Goal: Obtain resource: Obtain resource

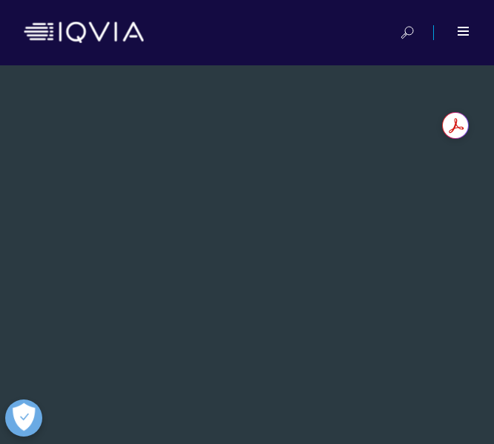
drag, startPoint x: 148, startPoint y: 22, endPoint x: 47, endPoint y: 20, distance: 101.7
click at [47, 20] on div at bounding box center [247, 33] width 447 height 36
drag, startPoint x: 50, startPoint y: 24, endPoint x: 353, endPoint y: 287, distance: 401.0
click at [353, 287] on div "White Paper The Future of Pharmacovigilance: Integrating AI with Drug Safety Sy…" at bounding box center [247, 422] width 472 height 674
click at [386, 205] on div "White Paper The Future of Pharmacovigilance: Integrating AI with Drug Safety Sy…" at bounding box center [247, 422] width 472 height 674
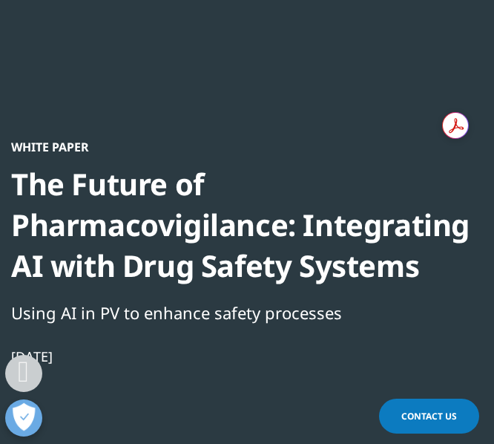
scroll to position [322, 0]
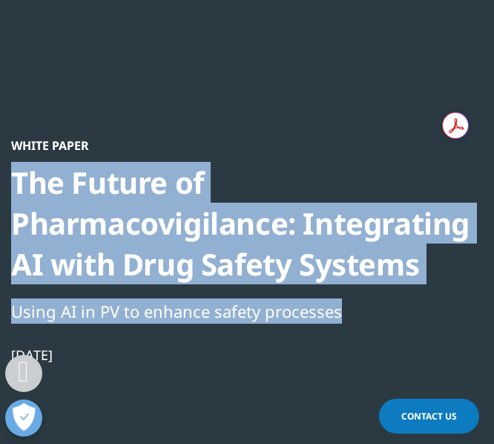
drag, startPoint x: 19, startPoint y: 182, endPoint x: 389, endPoint y: 311, distance: 391.6
click at [389, 311] on div "White Paper The Future of Pharmacovigilance: Integrating AI with Drug Safety Sy…" at bounding box center [247, 287] width 472 height 299
copy div "The Future of Pharmacovigilance: Integrating AI with Drug Safety Systems Using …"
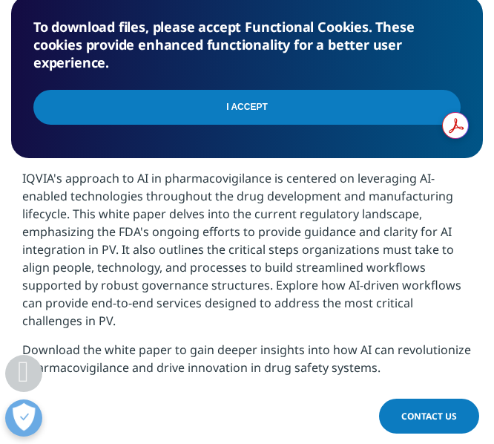
scroll to position [834, 0]
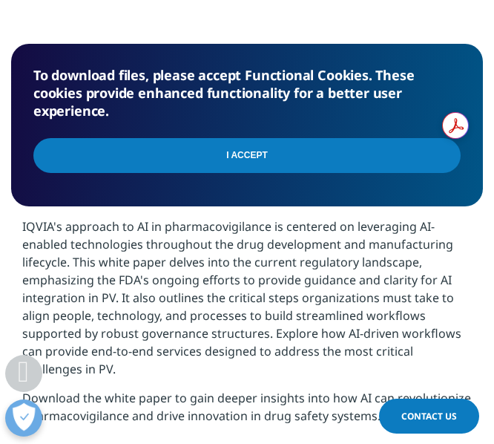
click at [279, 154] on input "I Accept" at bounding box center [247, 155] width 428 height 35
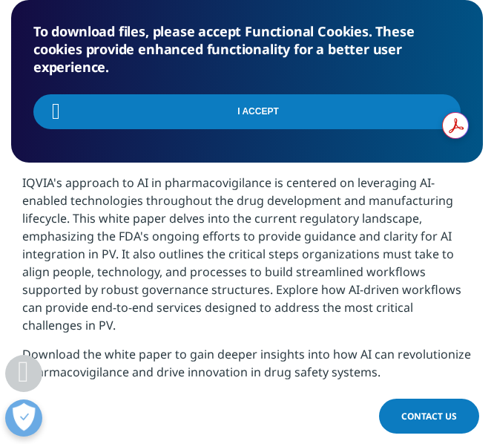
scroll to position [879, 0]
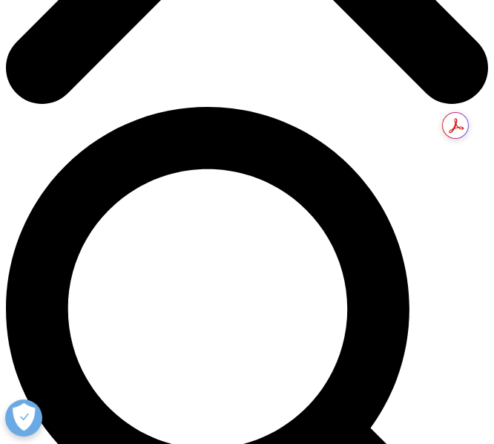
scroll to position [409, 0]
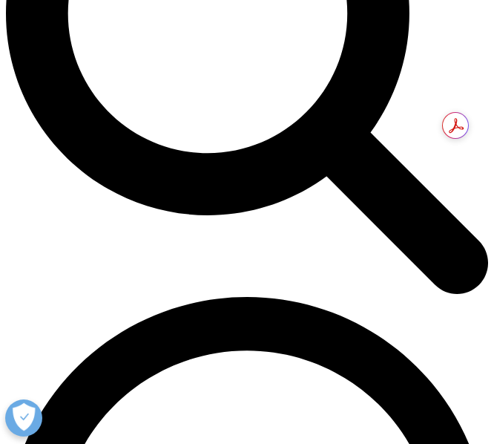
scroll to position [697, 0]
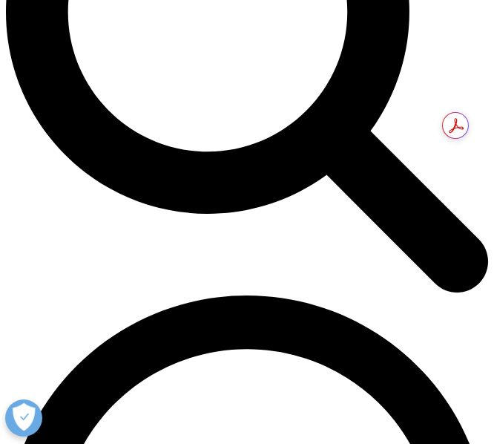
drag, startPoint x: 215, startPoint y: 304, endPoint x: 171, endPoint y: 157, distance: 153.4
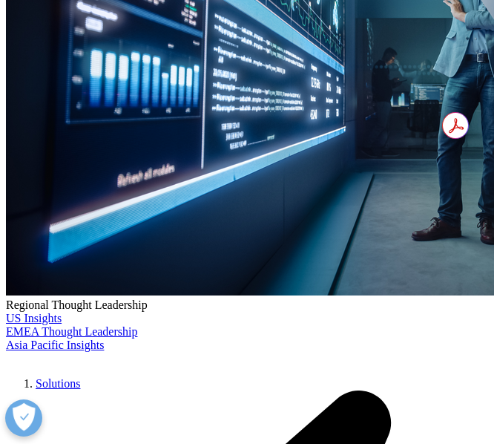
scroll to position [1876, 0]
